Goal: Check status: Check status

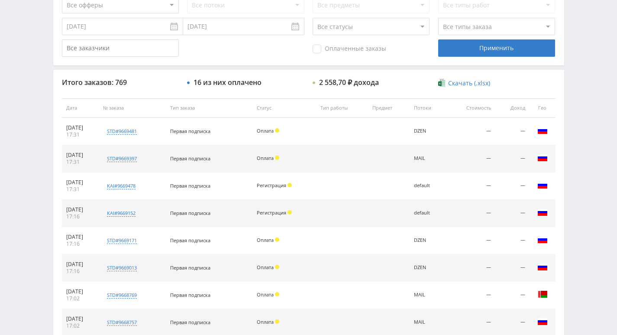
scroll to position [260, 0]
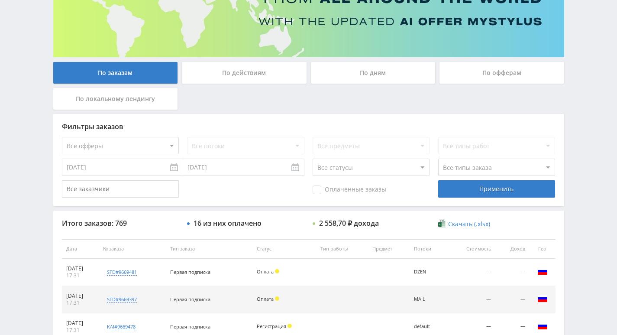
scroll to position [194, 0]
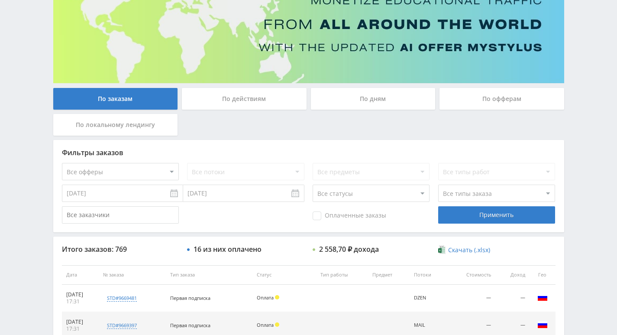
click at [247, 100] on div "По действиям" at bounding box center [244, 99] width 125 height 22
click at [0, 0] on input "По действиям" at bounding box center [0, 0] width 0 height 0
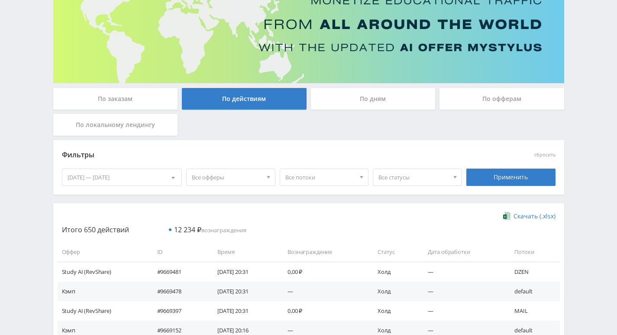
click at [346, 95] on div "По дням" at bounding box center [373, 99] width 125 height 22
click at [0, 0] on input "По дням" at bounding box center [0, 0] width 0 height 0
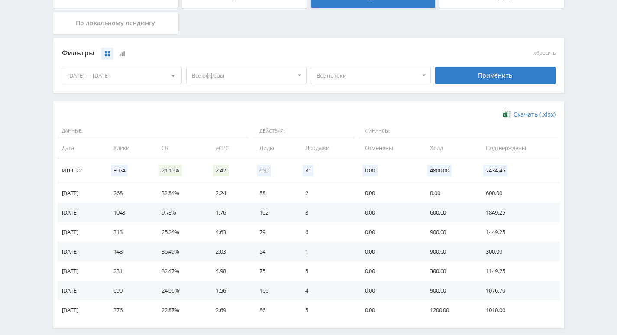
scroll to position [176, 0]
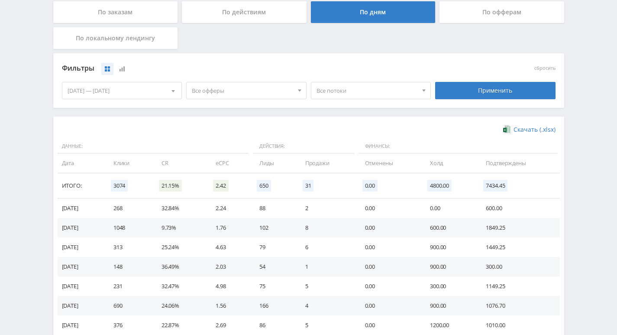
click at [380, 89] on span "Все потоки" at bounding box center [366, 90] width 101 height 16
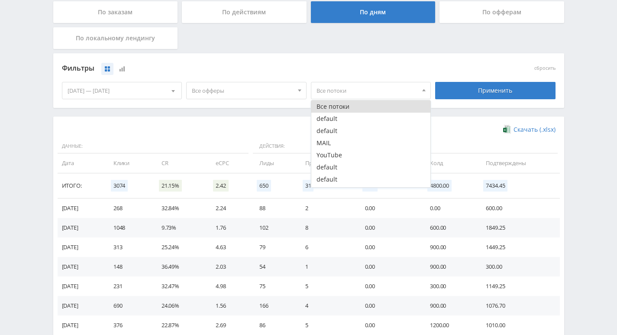
drag, startPoint x: 344, startPoint y: 140, endPoint x: 426, endPoint y: 113, distance: 86.2
click at [344, 141] on button "MAIL" at bounding box center [370, 143] width 119 height 12
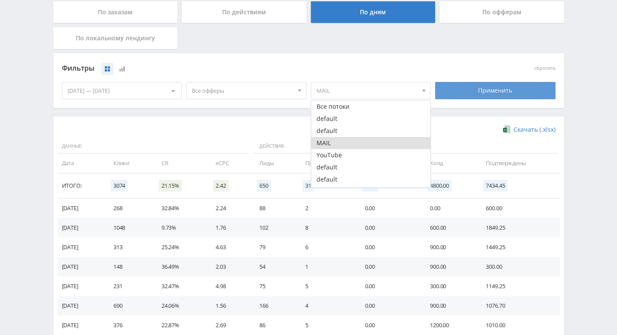
click at [490, 93] on div "Применить" at bounding box center [495, 90] width 120 height 17
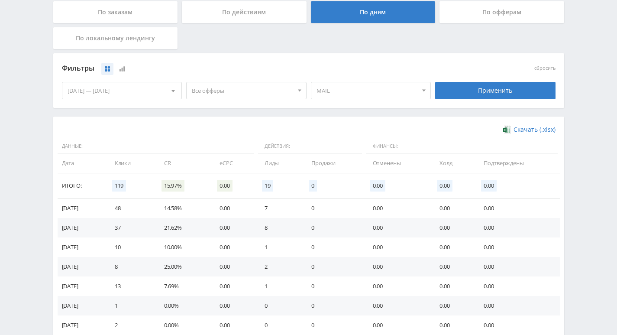
click at [361, 96] on span "MAIL" at bounding box center [366, 90] width 101 height 16
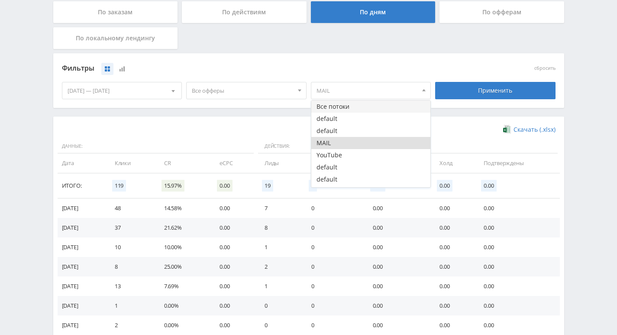
click at [347, 109] on button "Все потоки" at bounding box center [370, 106] width 119 height 12
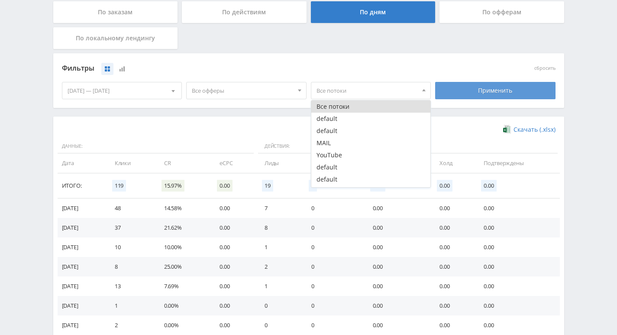
click at [482, 91] on div "Применить" at bounding box center [495, 90] width 120 height 17
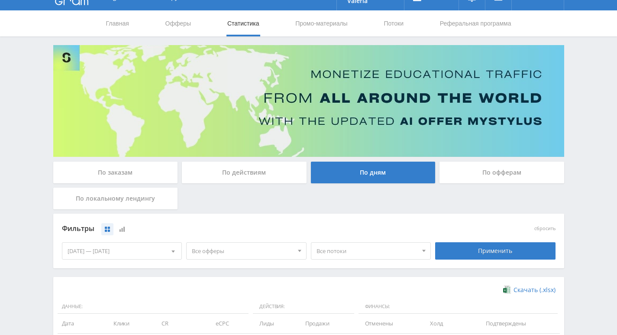
scroll to position [0, 0]
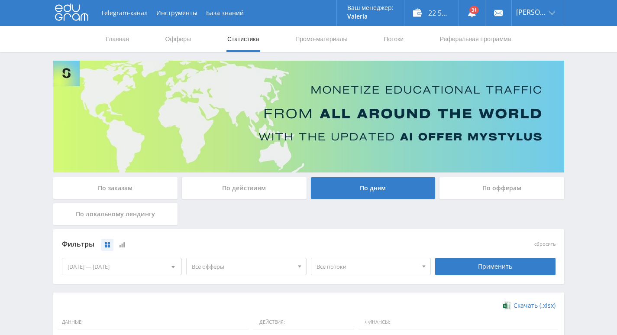
click at [356, 270] on span "Все потоки" at bounding box center [366, 266] width 101 height 16
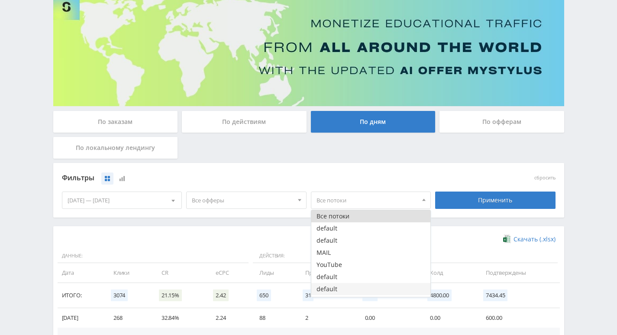
scroll to position [87, 0]
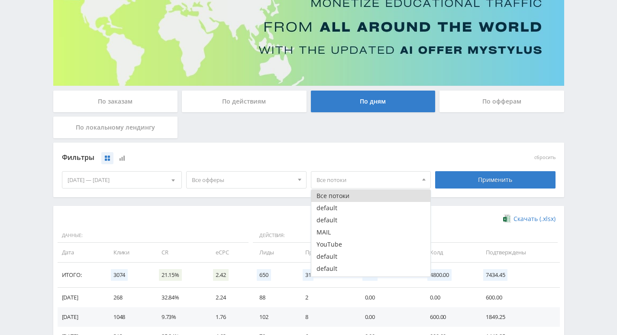
click at [309, 130] on div "По заказам По действиям По дням По офферам По локальному лендингу" at bounding box center [308, 116] width 515 height 52
